Goal: Obtain resource: Download file/media

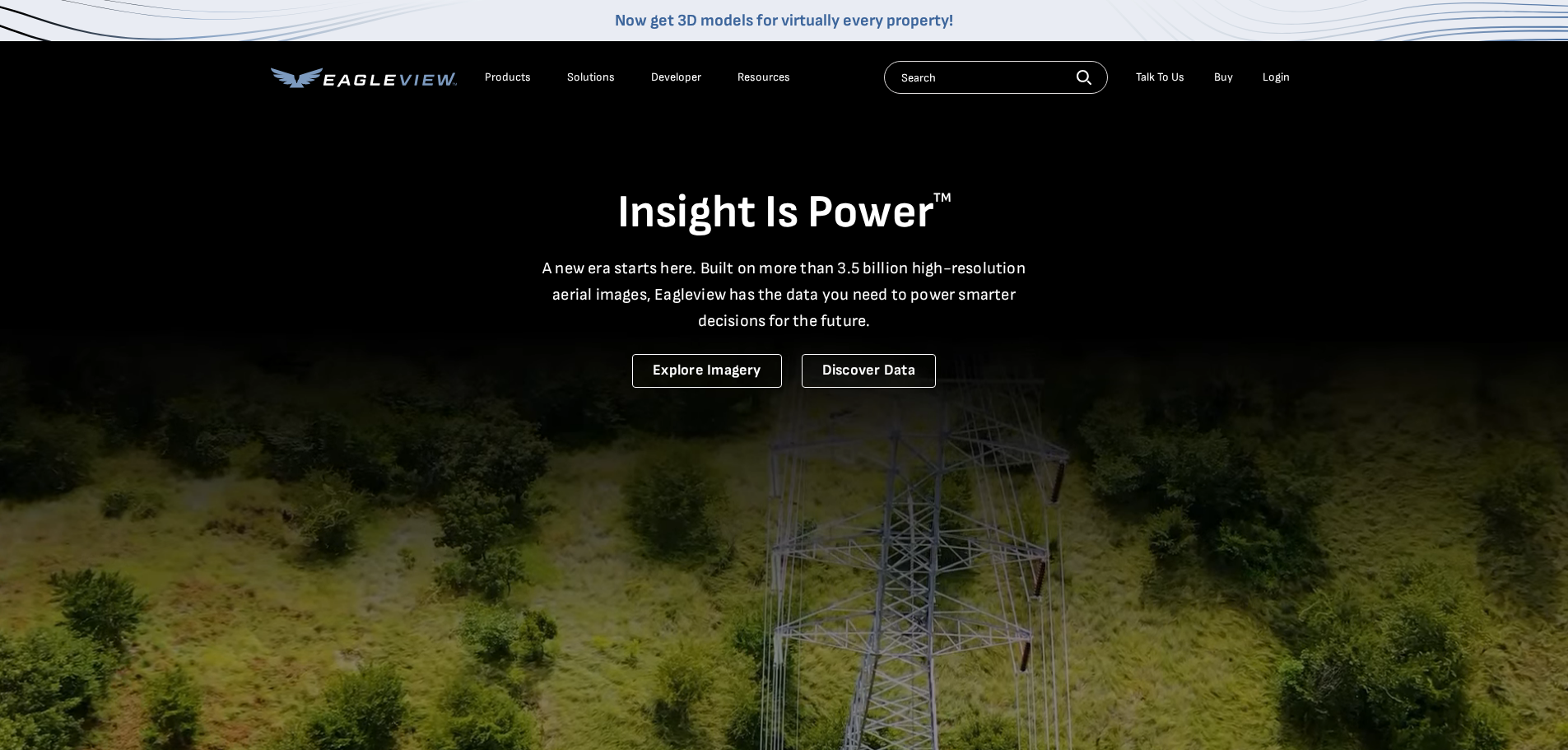
click at [1284, 79] on div "Login" at bounding box center [1276, 77] width 28 height 15
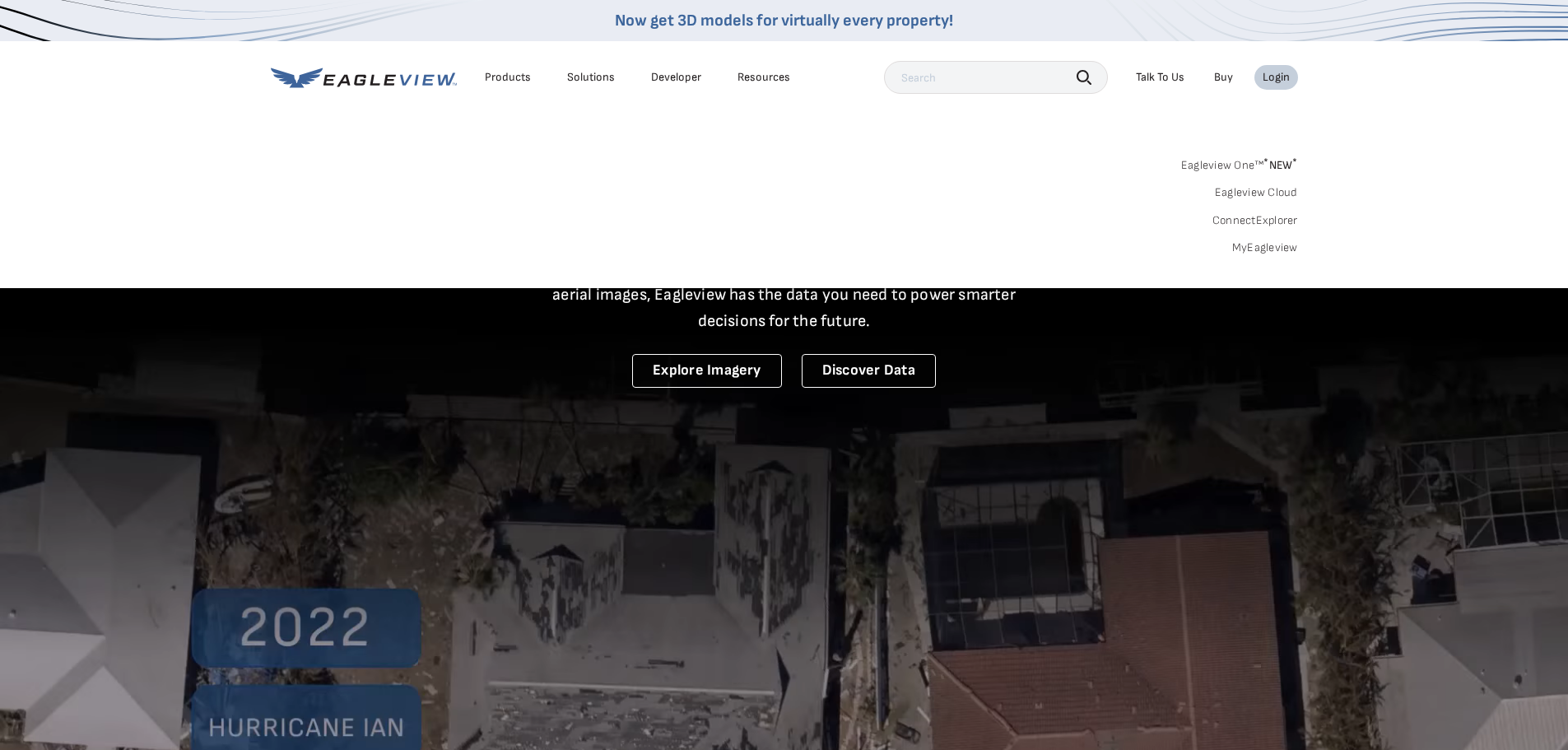
click at [1284, 70] on div "Login" at bounding box center [1276, 77] width 28 height 15
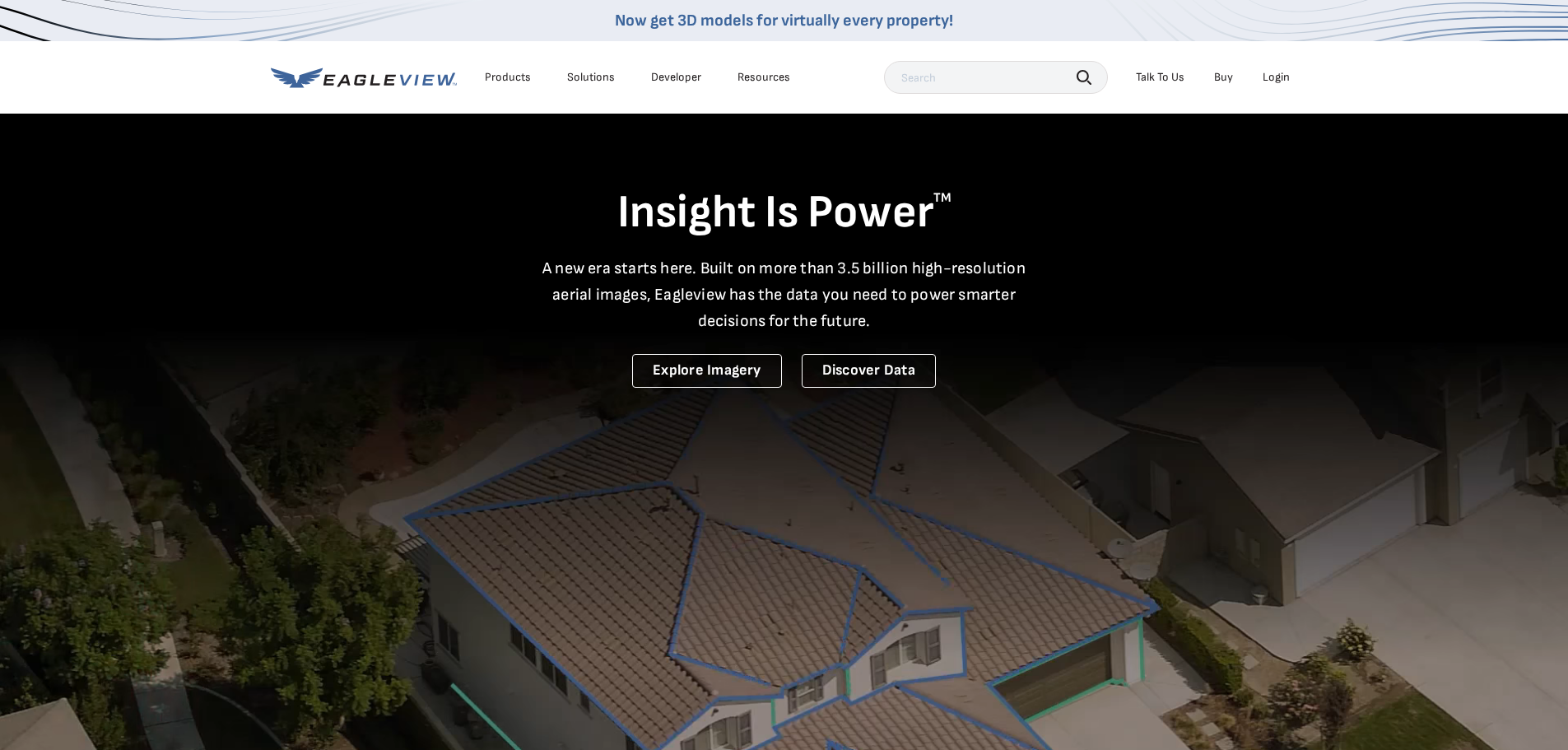
click at [1249, 81] on ul "Talk To Us Buy Login" at bounding box center [1213, 77] width 171 height 25
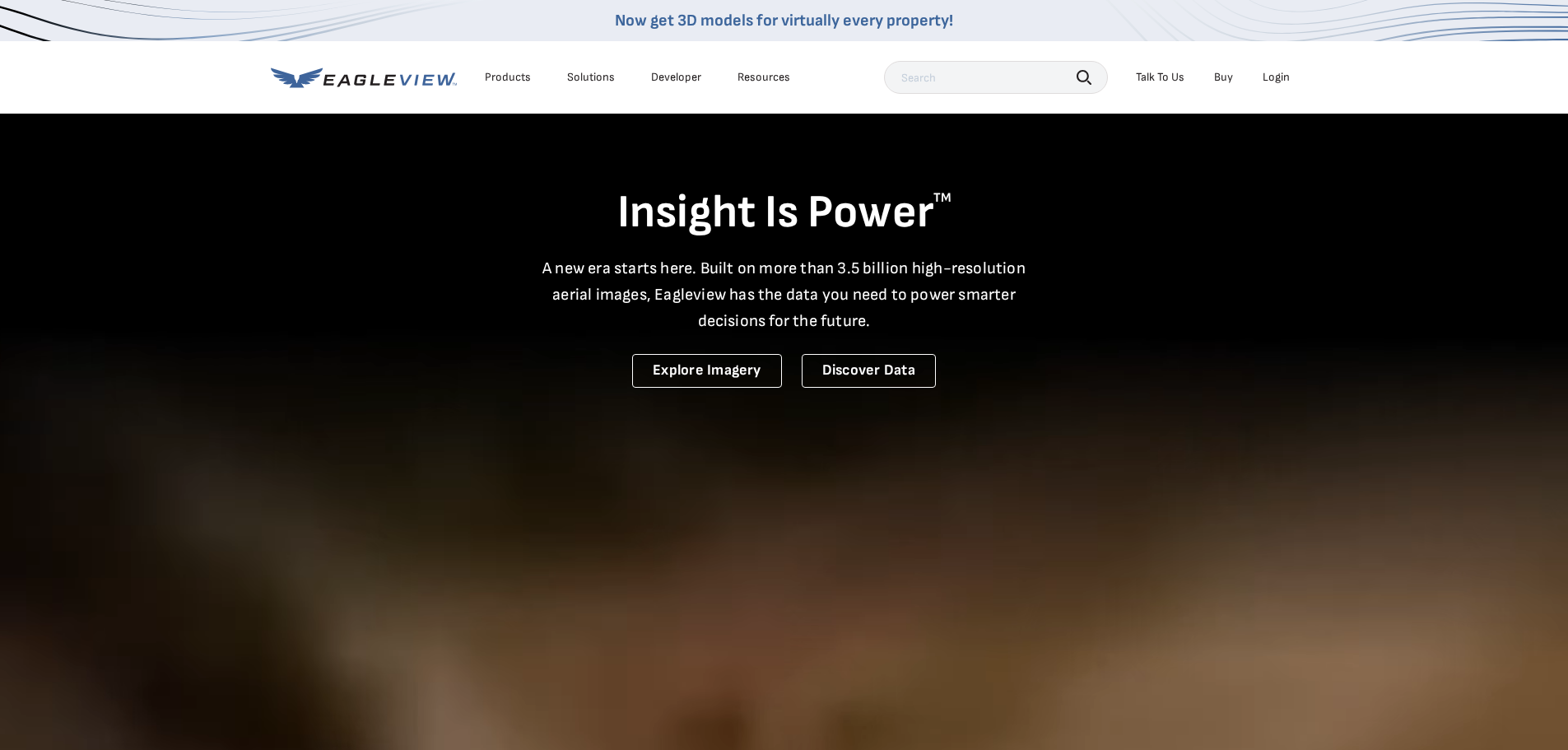
click at [1275, 76] on div "Login" at bounding box center [1276, 77] width 28 height 15
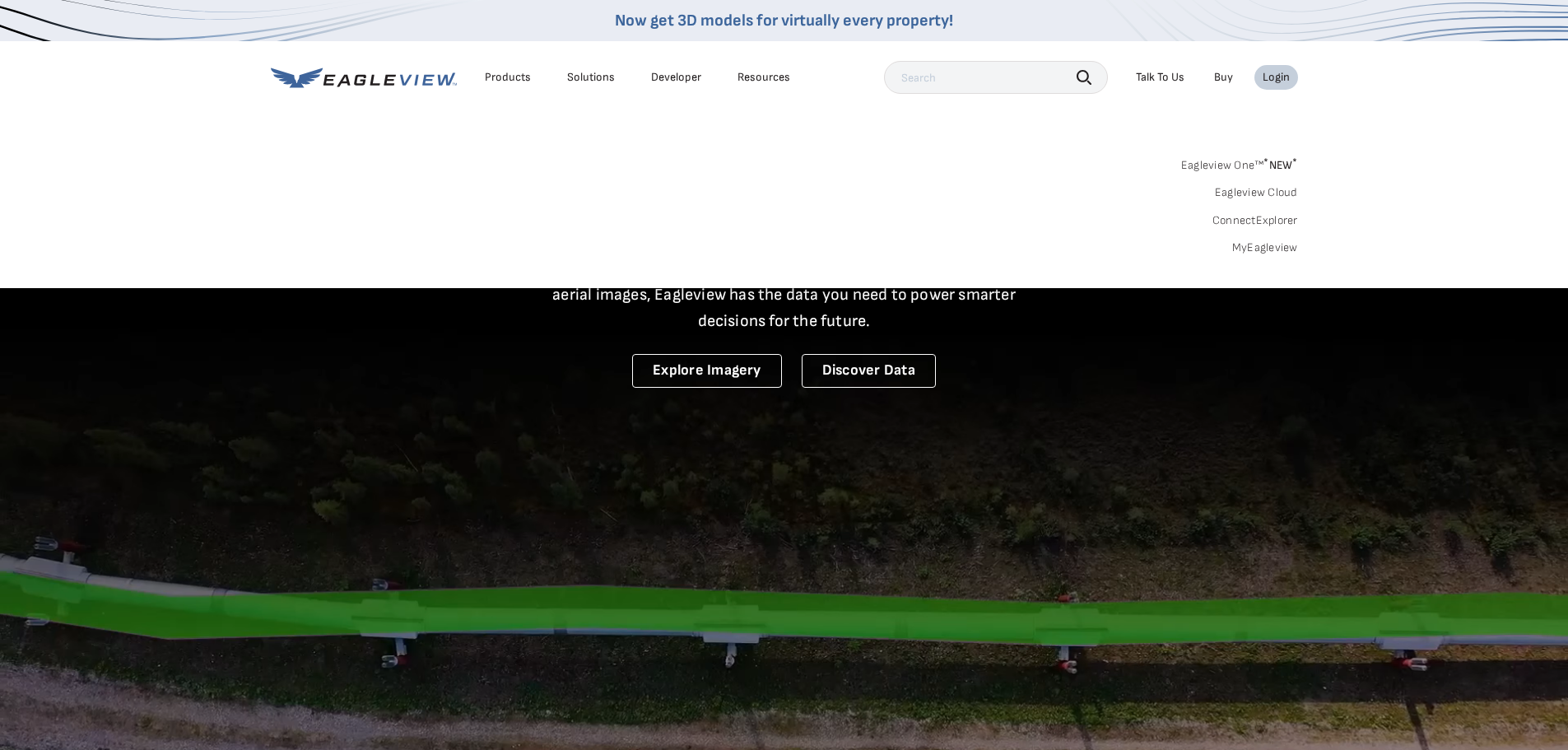
click at [1274, 250] on link "MyEagleview" at bounding box center [1265, 247] width 66 height 15
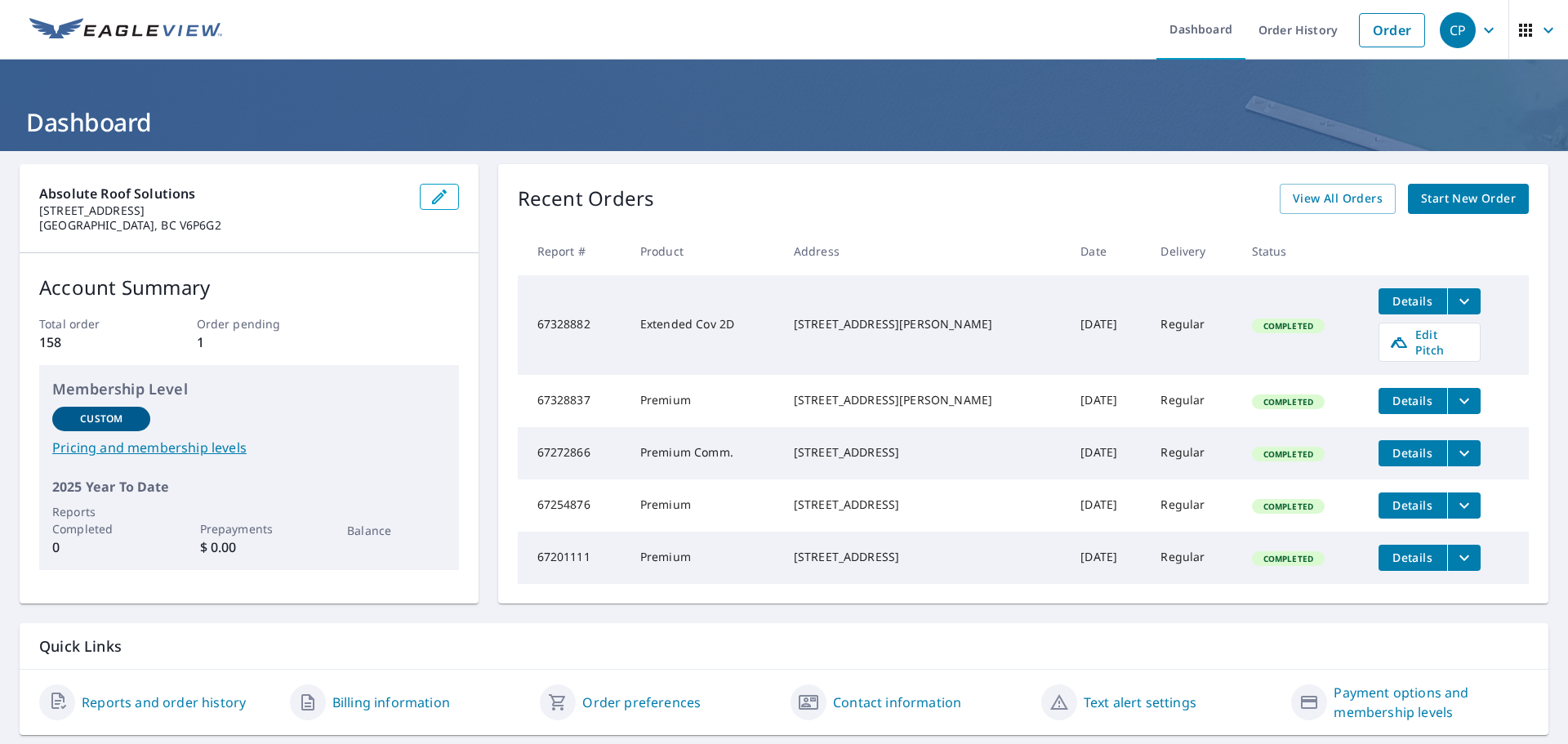
click at [886, 197] on div "Recent Orders View All Orders Start New Order" at bounding box center [1023, 198] width 1011 height 30
click at [1378, 32] on link "Order" at bounding box center [1392, 30] width 66 height 34
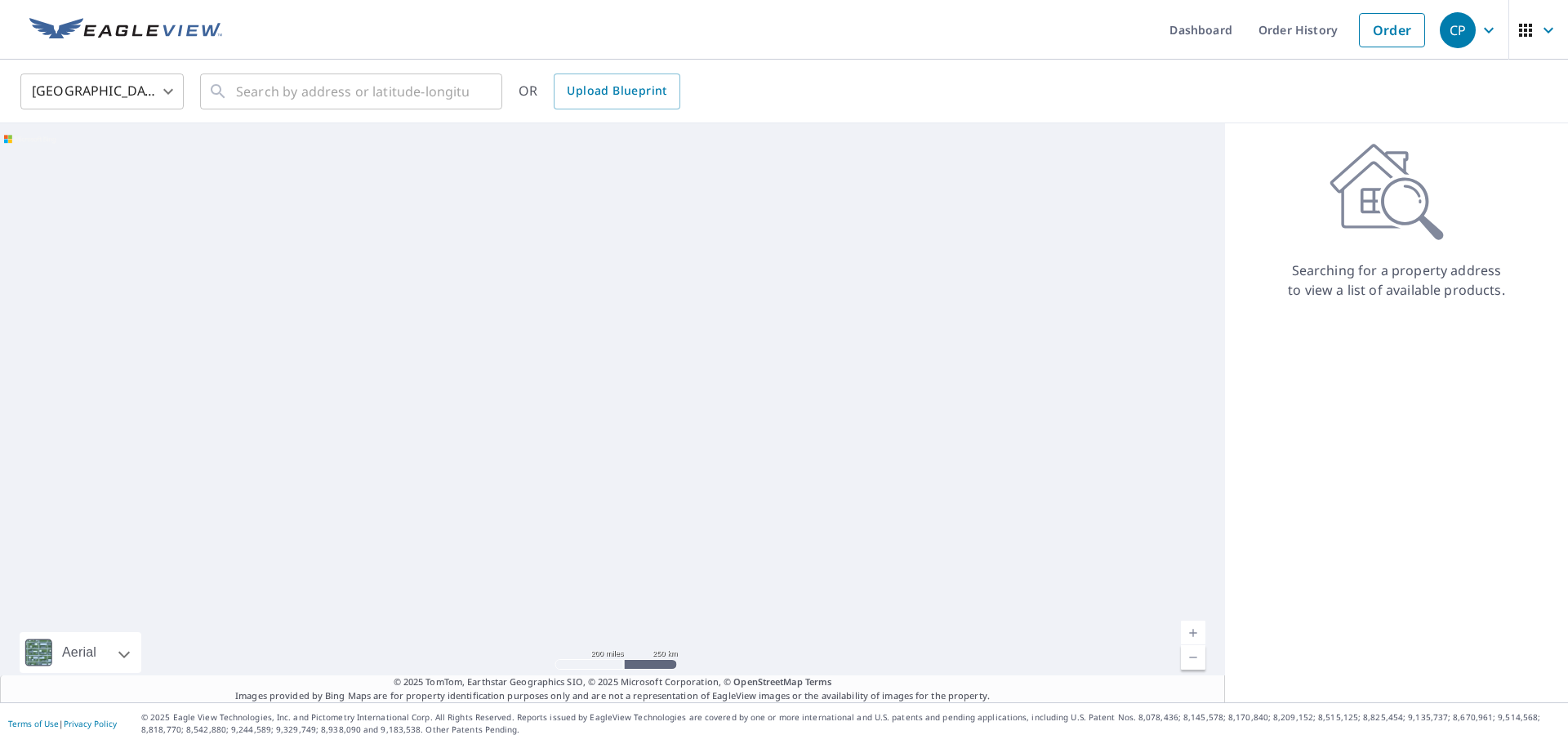
click at [104, 83] on body "CP CP Dashboard Order History Order CP United States US ​ ​ OR Upload Blueprint…" at bounding box center [784, 372] width 1568 height 744
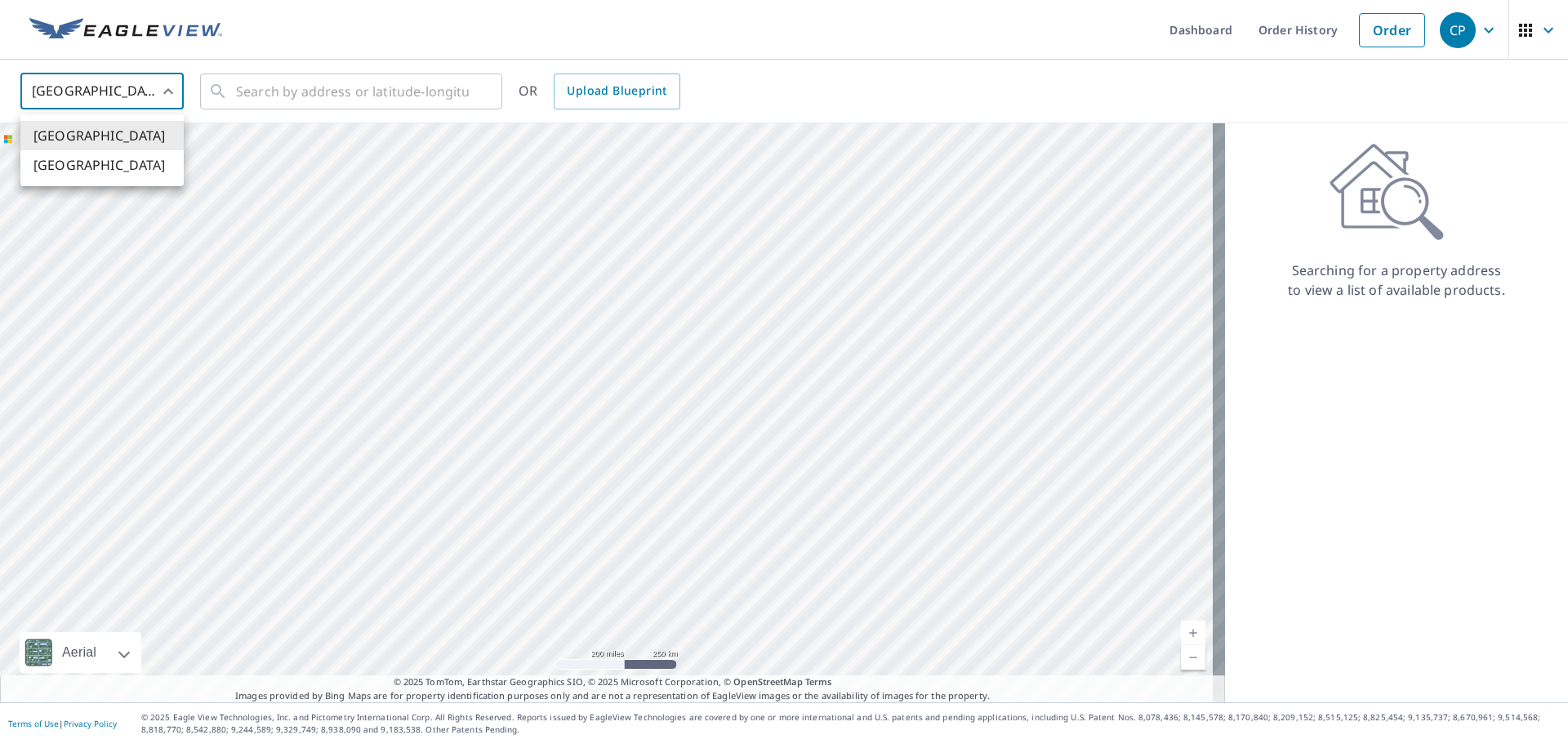
click at [62, 155] on li "[GEOGRAPHIC_DATA]" at bounding box center [101, 164] width 163 height 29
type input "CA"
click at [323, 93] on input "text" at bounding box center [353, 92] width 233 height 46
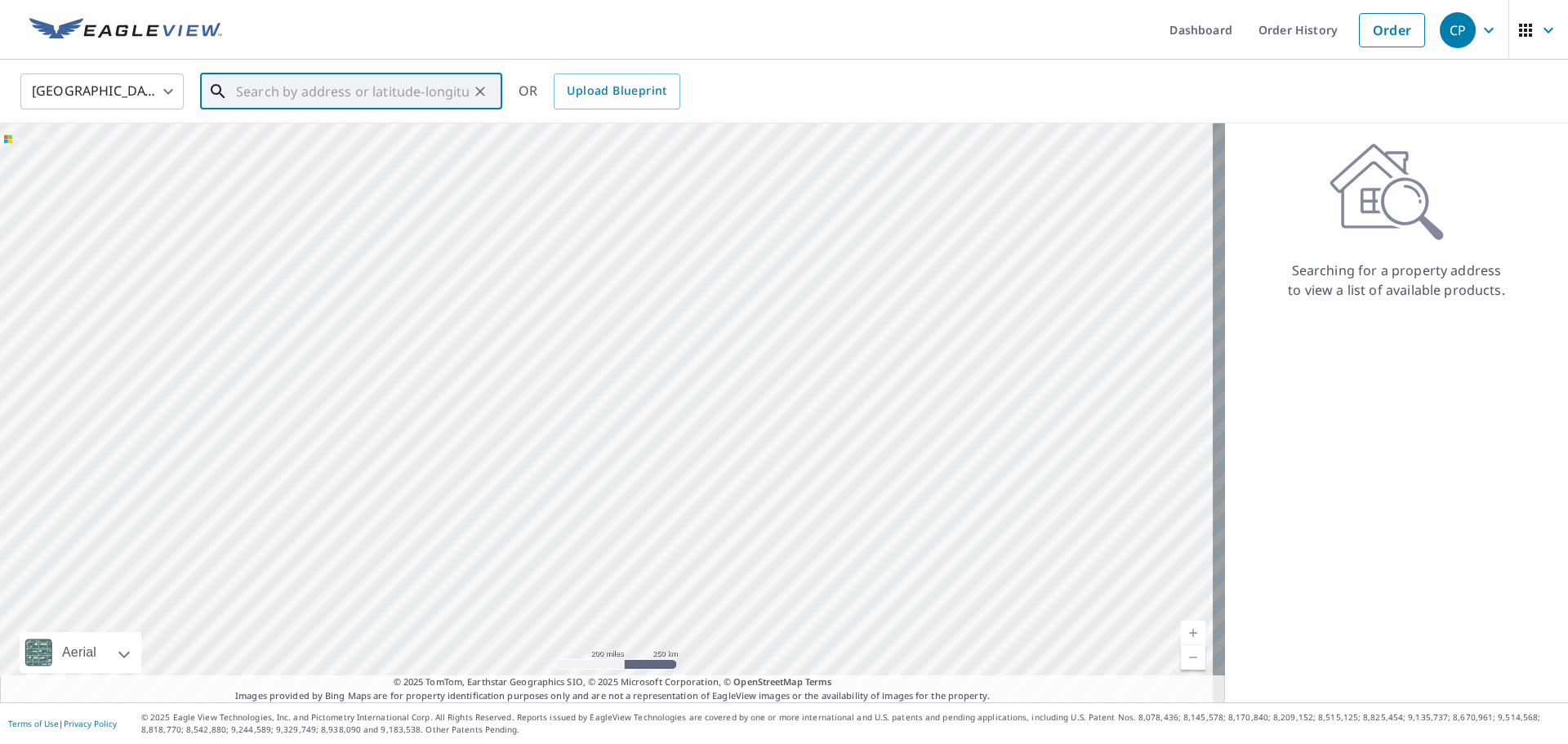
paste input "RQ547S"
type input "RQ547S"
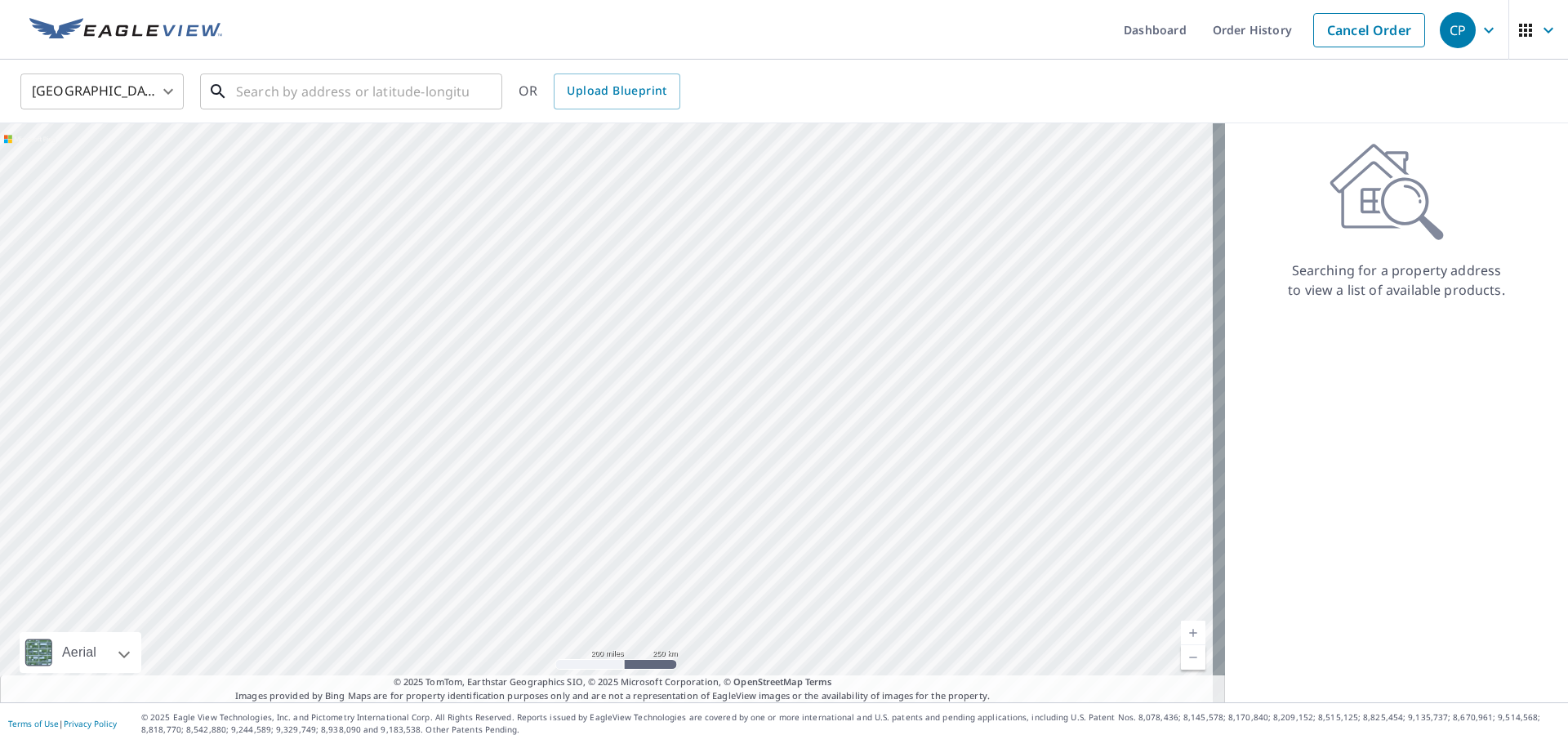
click at [364, 95] on input "text" at bounding box center [353, 92] width 233 height 46
click at [357, 133] on span "7800 HEATHER ST RICHMOND BC V6Y2P9" at bounding box center [361, 138] width 257 height 19
type input "7800 HEATHER ST RICHMOND BC V6Y2P9"
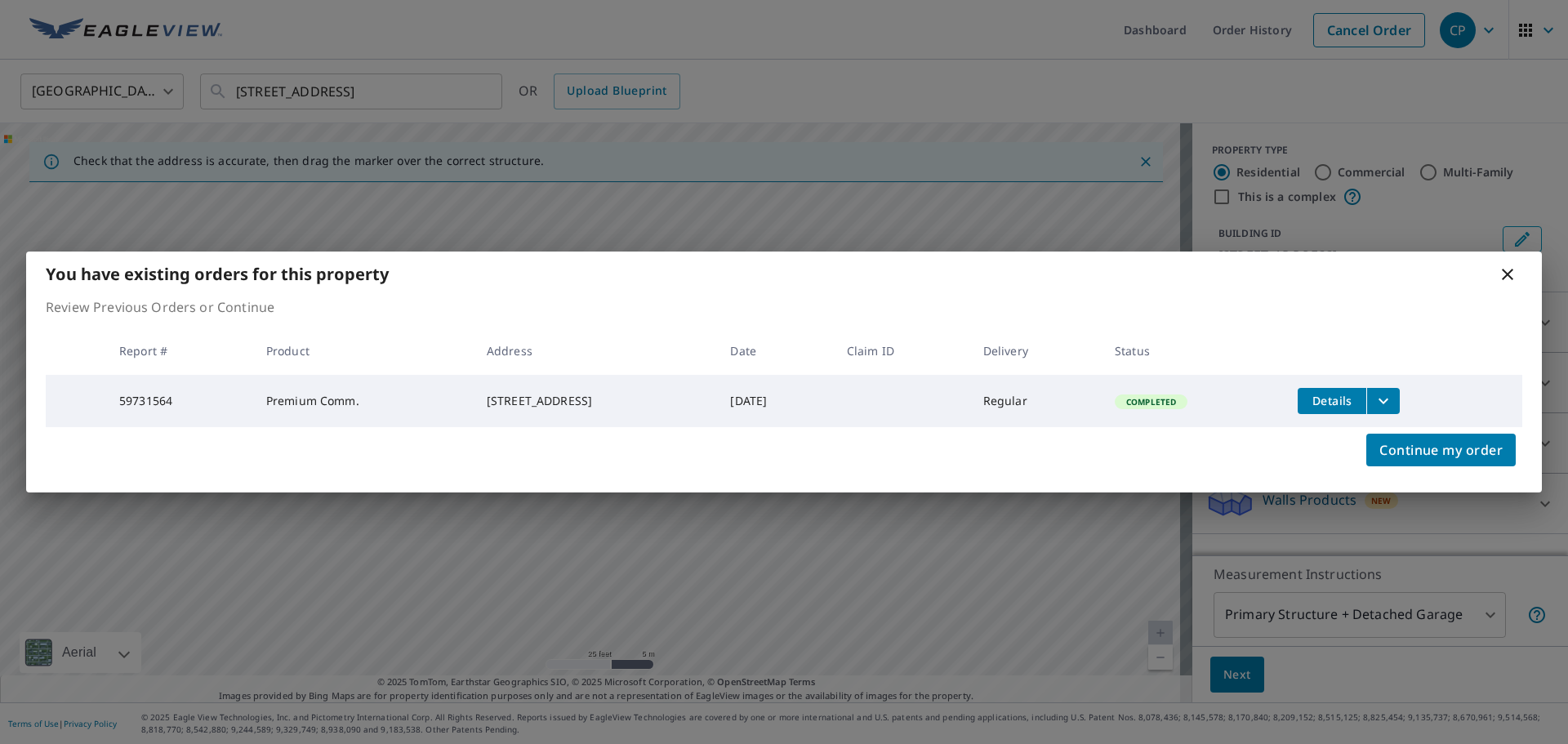
click at [1393, 393] on icon "filesDropdownBtn-59731564" at bounding box center [1384, 401] width 19 height 19
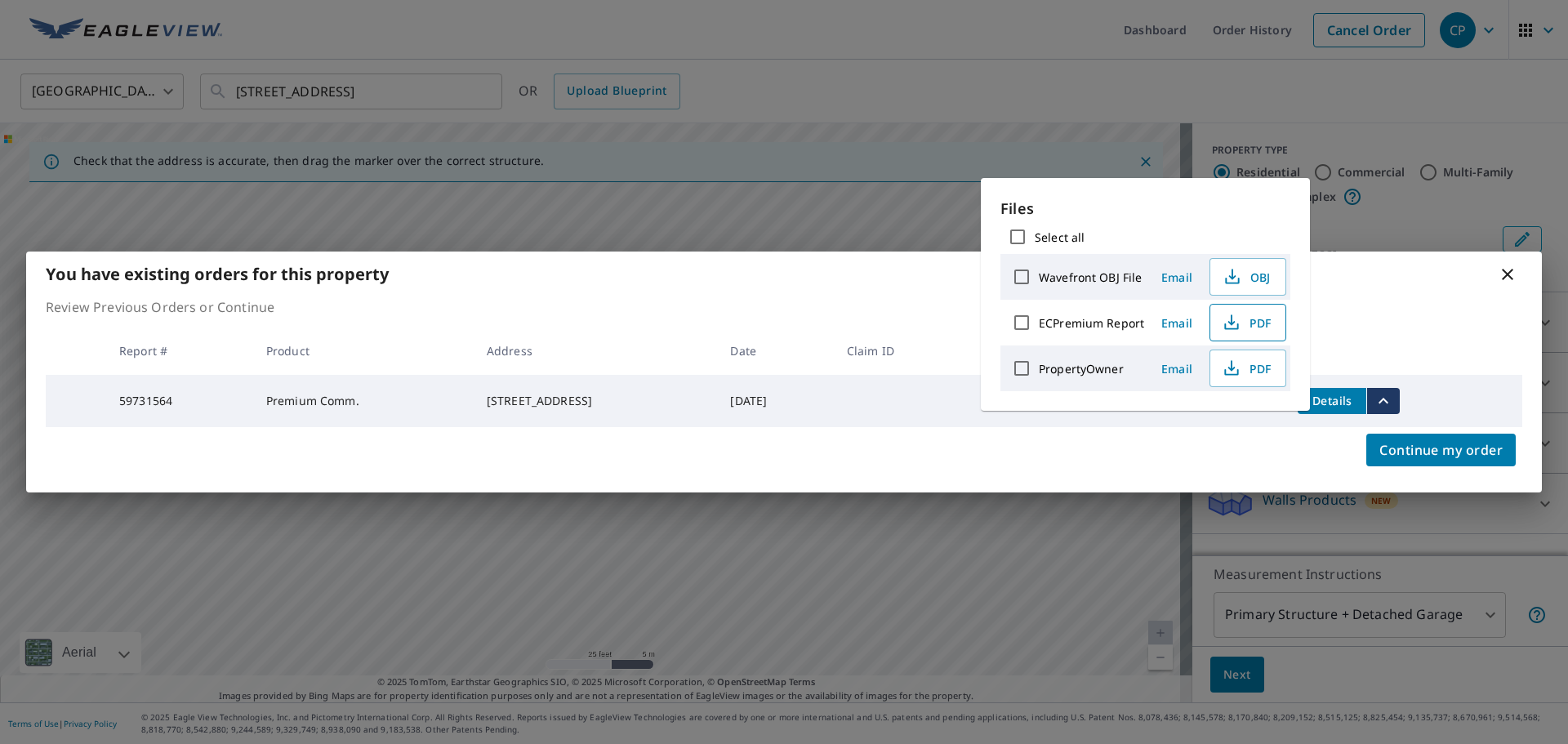
click at [1242, 317] on span "PDF" at bounding box center [1245, 323] width 52 height 19
click at [1046, 35] on div "You have existing orders for this property Review Previous Orders or Continue R…" at bounding box center [784, 372] width 1568 height 744
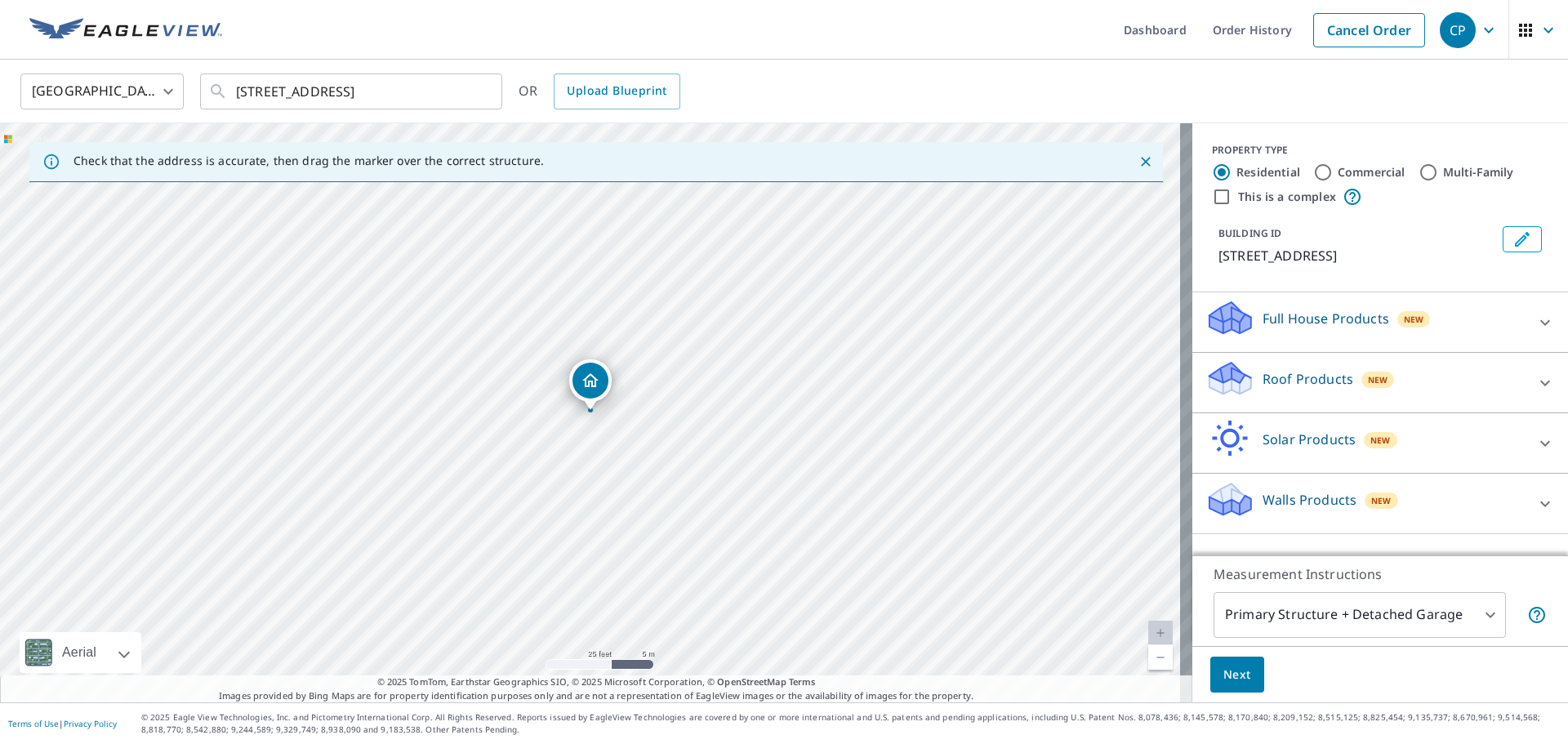
click at [853, 420] on div "7800 HEATHER ST RICHMOND BC V6Y2P9" at bounding box center [596, 413] width 1192 height 579
drag, startPoint x: 815, startPoint y: 453, endPoint x: 758, endPoint y: 578, distance: 137.4
click at [758, 578] on div "7800 HEATHER ST RICHMOND BC V6Y2P9" at bounding box center [596, 413] width 1192 height 579
drag, startPoint x: 712, startPoint y: 494, endPoint x: 710, endPoint y: 516, distance: 22.1
click at [710, 516] on div "7800 HEATHER ST RICHMOND BC V6Y2P9" at bounding box center [596, 413] width 1192 height 579
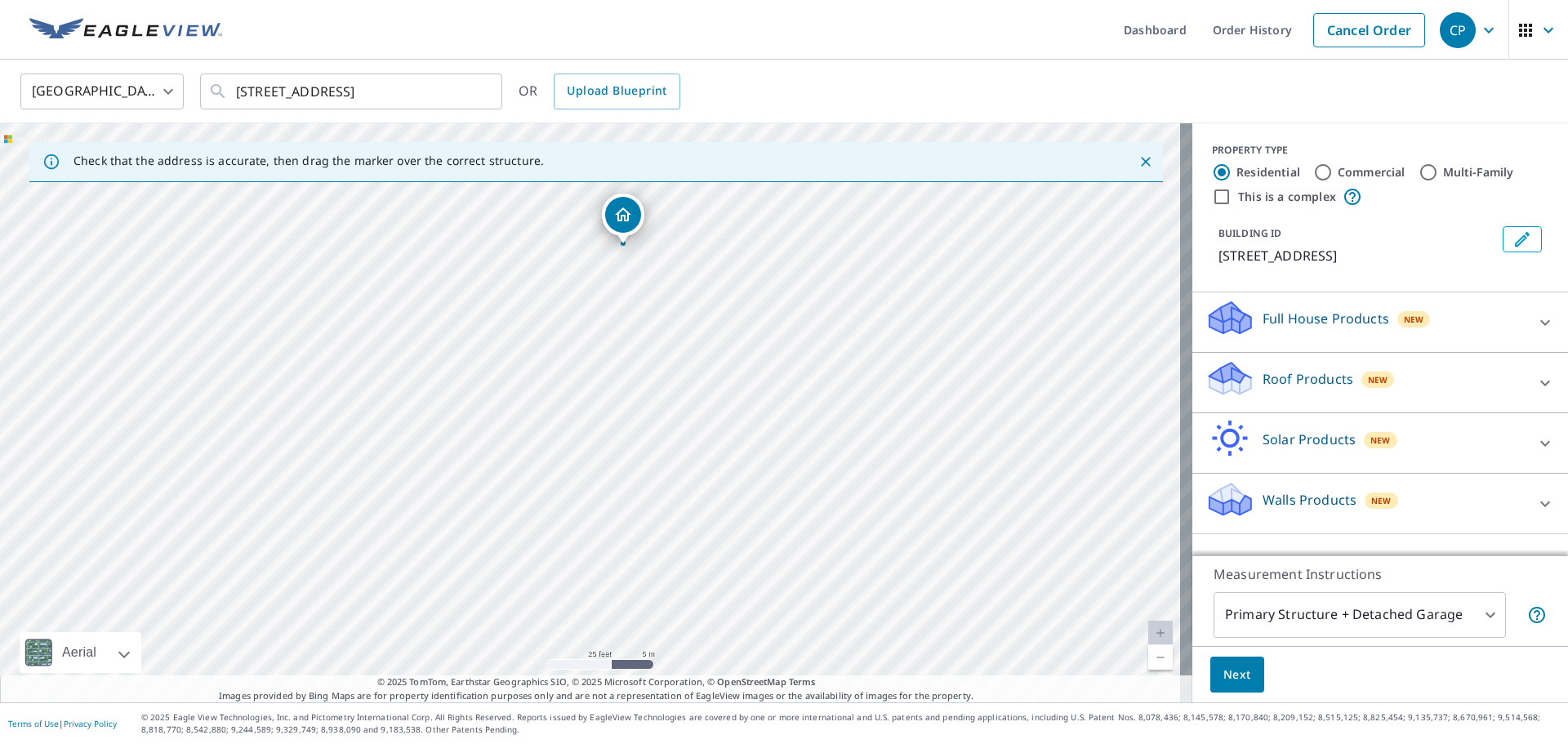
drag, startPoint x: 529, startPoint y: 537, endPoint x: 623, endPoint y: 209, distance: 341.2
drag, startPoint x: 666, startPoint y: 554, endPoint x: 674, endPoint y: 532, distance: 23.4
click at [674, 532] on div "9211 BLUNDELL RD RICHMOND BC V6Y1K5" at bounding box center [596, 413] width 1192 height 579
click at [689, 502] on div "9211 BLUNDELL RD RICHMOND BC V6Y1K5" at bounding box center [596, 413] width 1192 height 579
click at [660, 511] on div "9211 BLUNDELL RD RICHMOND BC V6Y1K5" at bounding box center [596, 413] width 1192 height 579
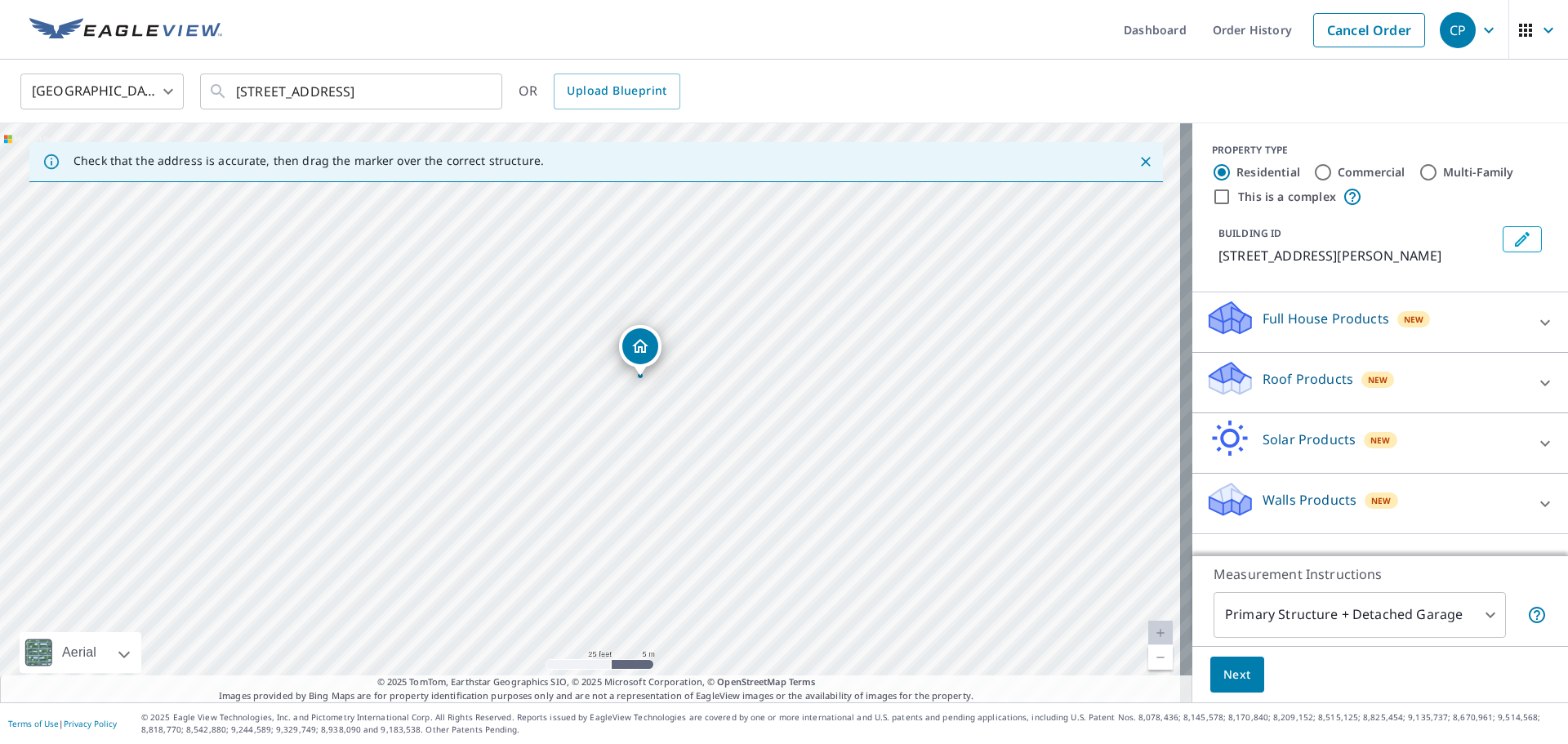
drag, startPoint x: 635, startPoint y: 446, endPoint x: 641, endPoint y: 466, distance: 20.9
click at [642, 468] on div "9211 BLUNDELL RD RICHMOND BC V6Y1K5" at bounding box center [596, 413] width 1192 height 579
drag, startPoint x: 820, startPoint y: 510, endPoint x: 816, endPoint y: 492, distance: 18.4
click at [816, 492] on div "9211 BLUNDELL RD RICHMOND BC V6Y1K5" at bounding box center [596, 413] width 1192 height 579
drag, startPoint x: 638, startPoint y: 335, endPoint x: 631, endPoint y: 307, distance: 28.9
